Goal: Entertainment & Leisure: Consume media (video, audio)

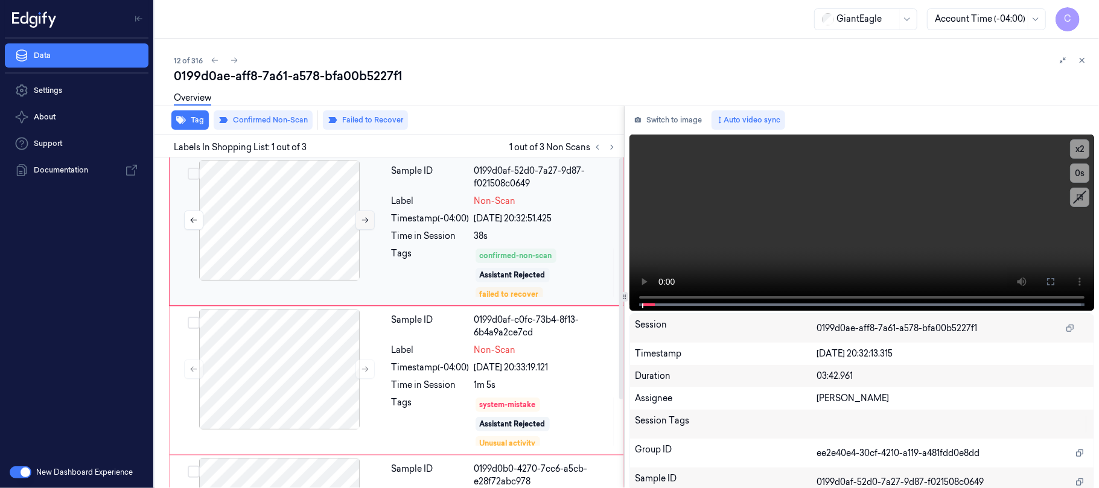
click at [365, 221] on icon at bounding box center [365, 220] width 8 height 8
click at [359, 223] on button at bounding box center [365, 220] width 19 height 19
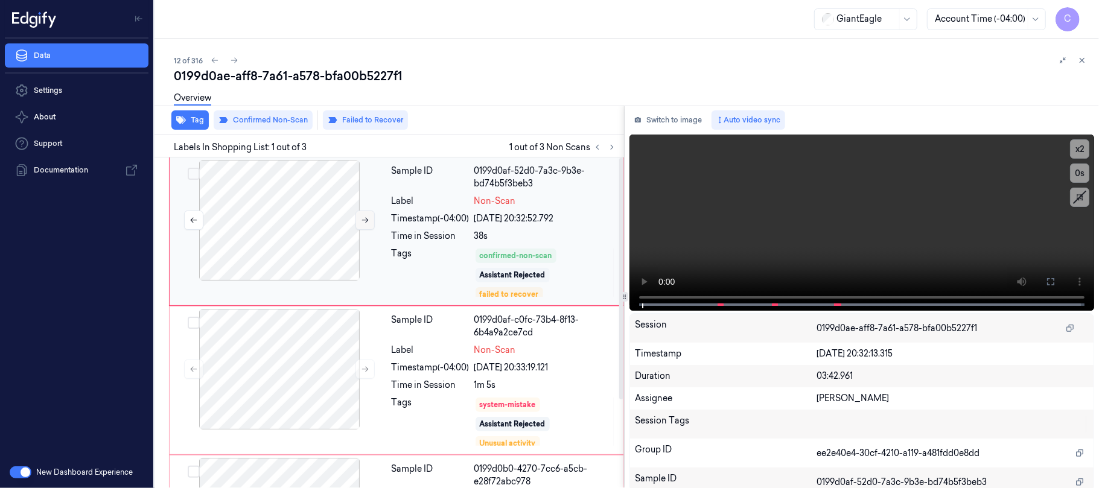
click at [359, 223] on button at bounding box center [365, 220] width 19 height 19
click at [362, 218] on icon at bounding box center [365, 220] width 8 height 8
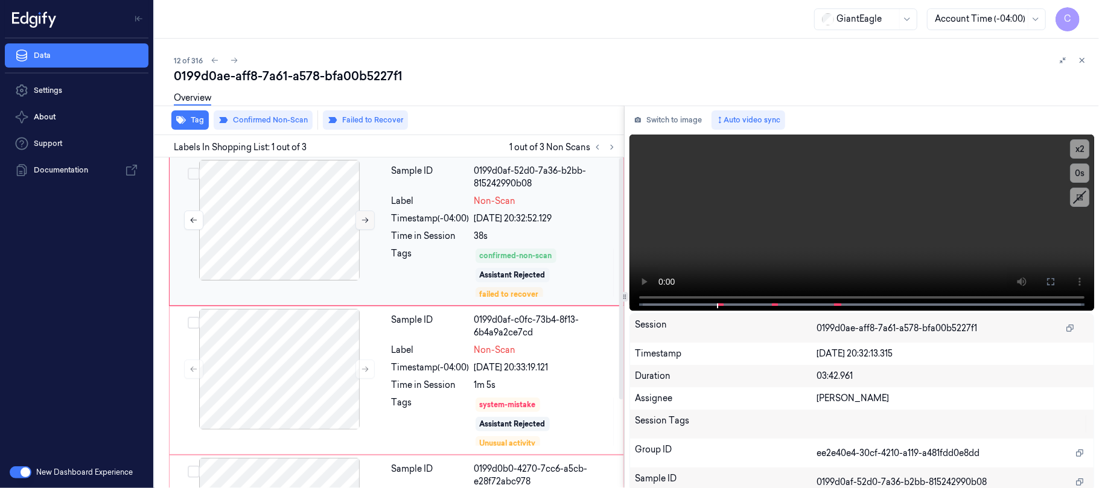
click at [362, 218] on icon at bounding box center [365, 220] width 8 height 8
click at [363, 375] on button at bounding box center [365, 369] width 19 height 19
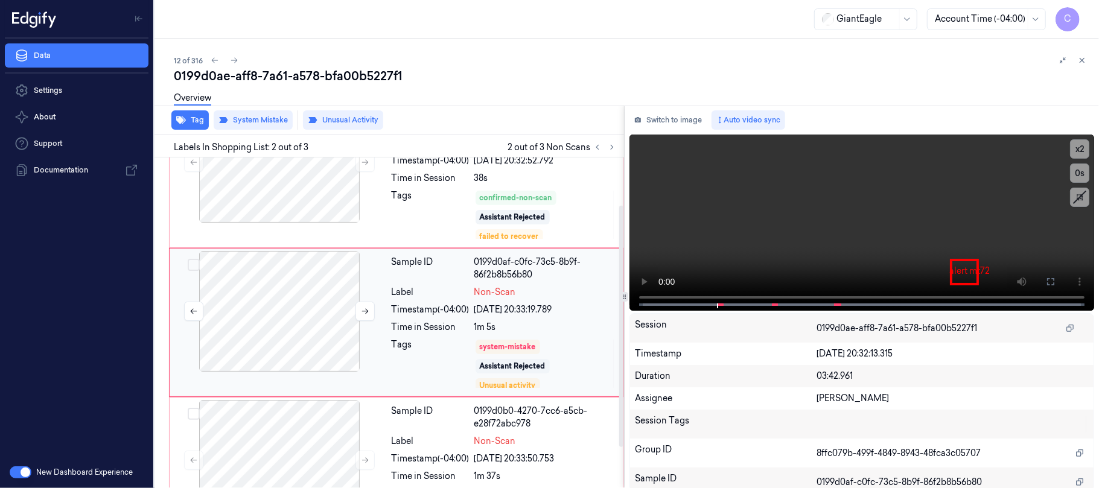
scroll to position [121, 0]
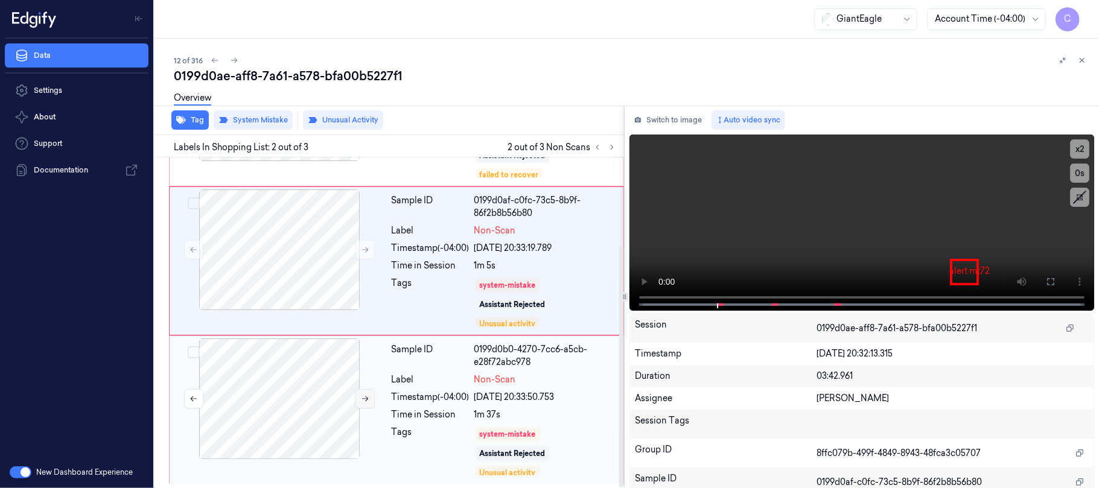
click at [360, 395] on button at bounding box center [365, 398] width 19 height 19
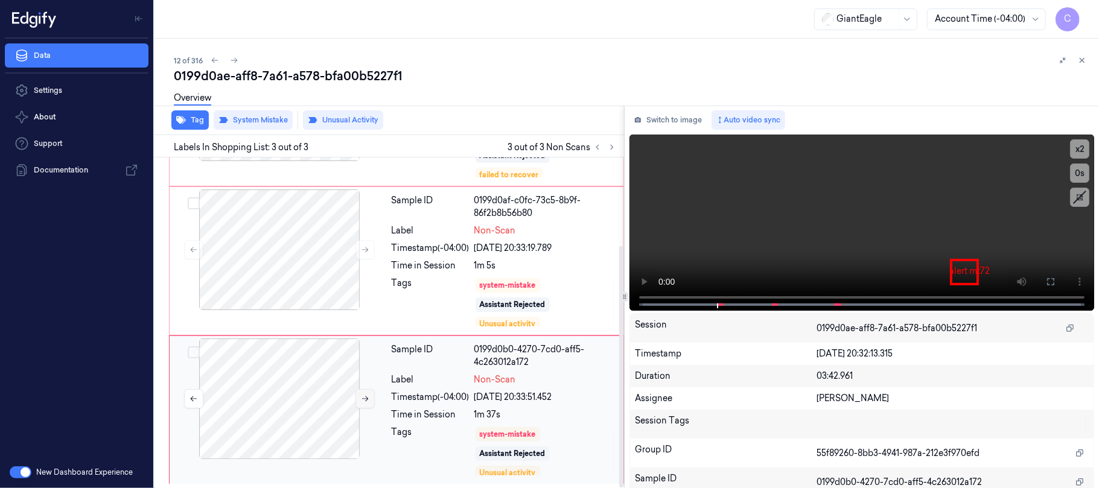
click at [360, 395] on button at bounding box center [365, 398] width 19 height 19
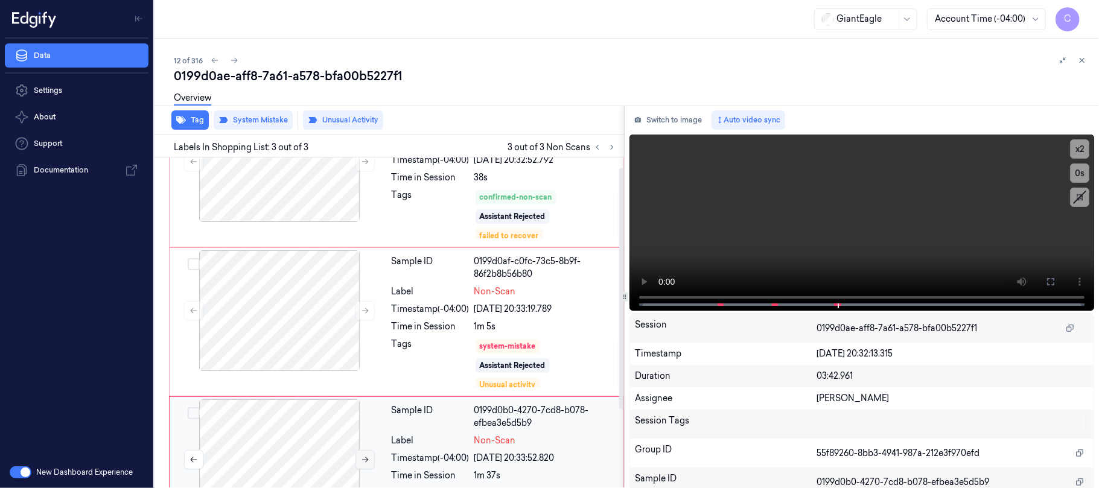
scroll to position [0, 0]
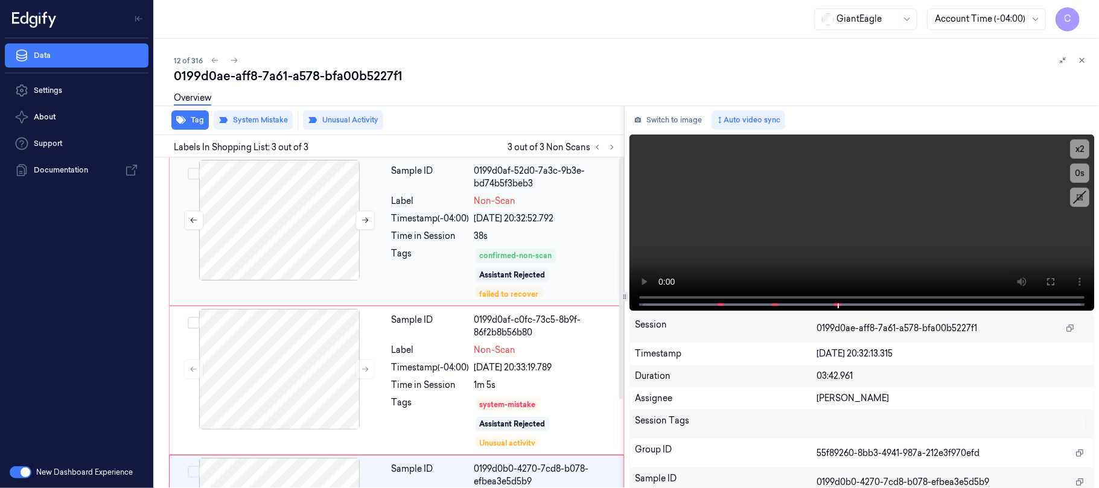
click at [299, 251] on div at bounding box center [279, 220] width 215 height 121
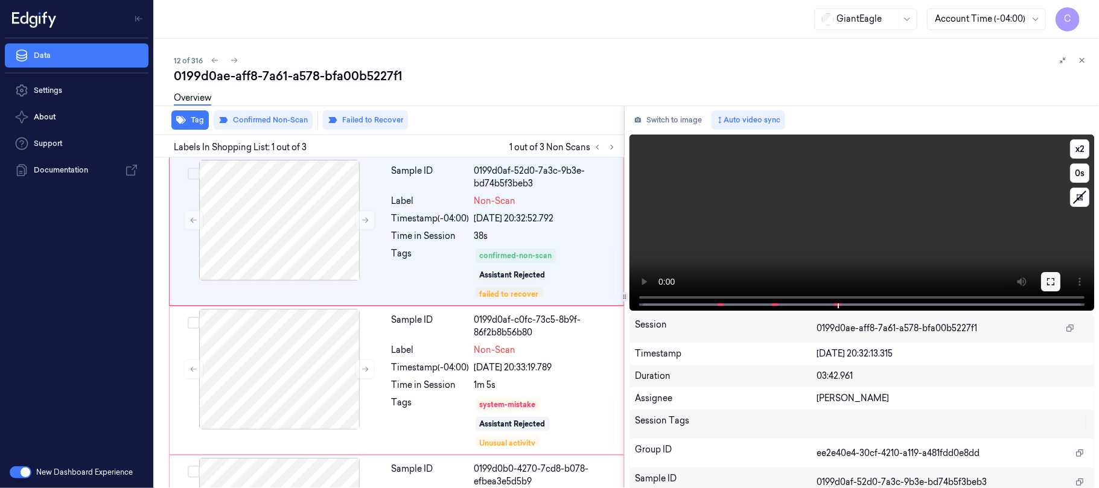
click at [1046, 283] on icon at bounding box center [1051, 282] width 10 height 10
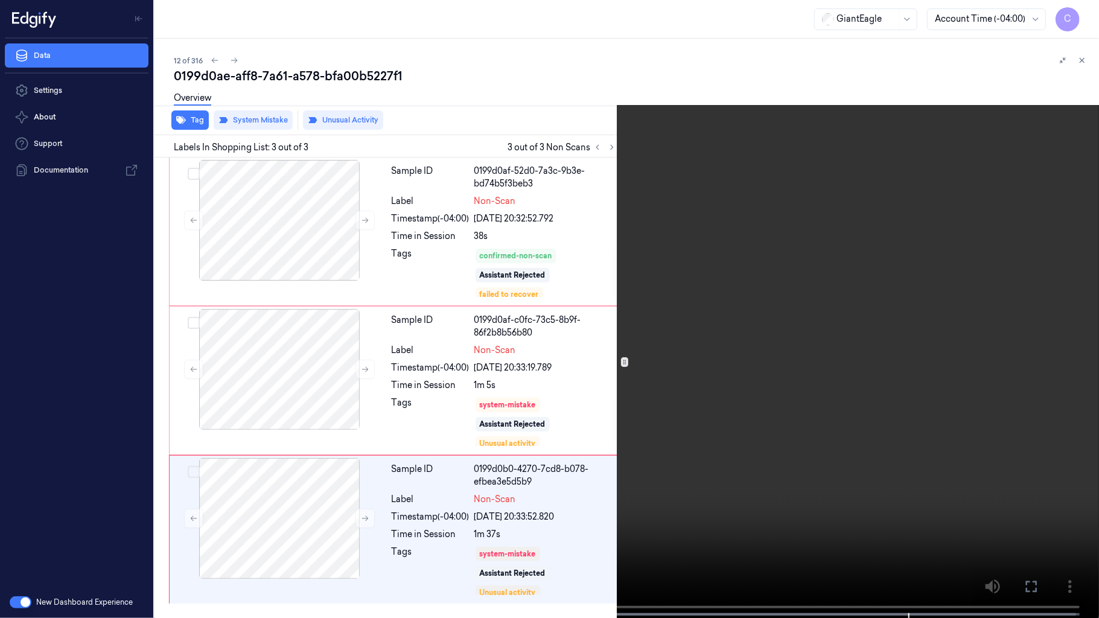
click at [582, 351] on video at bounding box center [549, 310] width 1099 height 620
click at [563, 70] on video at bounding box center [549, 310] width 1099 height 620
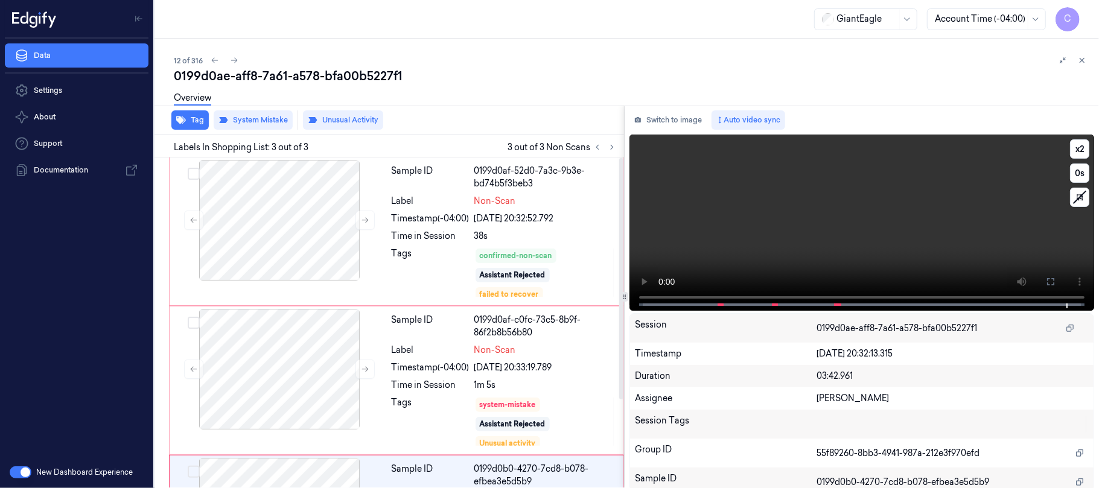
click at [855, 223] on video at bounding box center [862, 223] width 465 height 176
